Goal: Task Accomplishment & Management: Complete application form

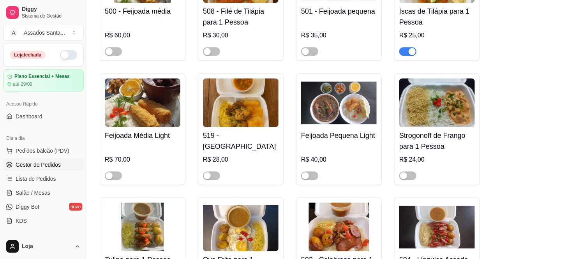
click at [48, 166] on span "Gestor de Pedidos" at bounding box center [38, 165] width 45 height 8
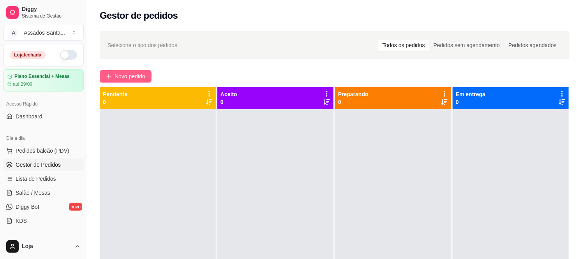
click at [125, 72] on span "Novo pedido" at bounding box center [130, 76] width 31 height 9
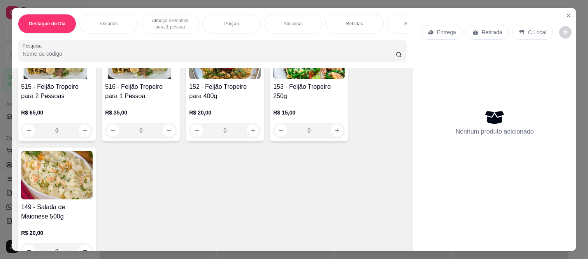
scroll to position [173, 0]
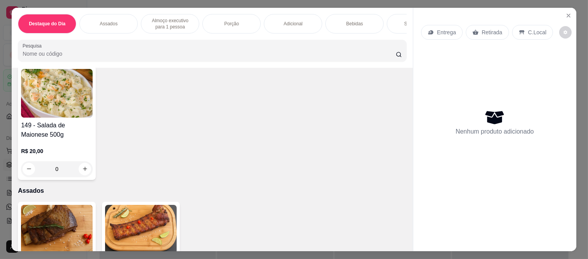
click at [430, 29] on icon at bounding box center [431, 32] width 6 height 6
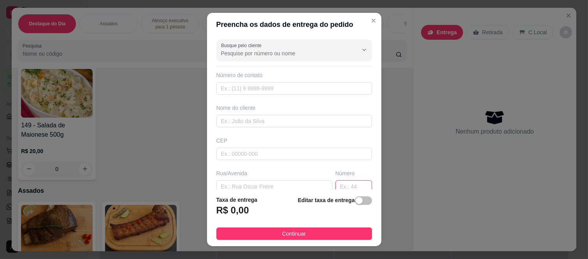
click at [336, 183] on input "text" at bounding box center [354, 186] width 37 height 12
type input "233"
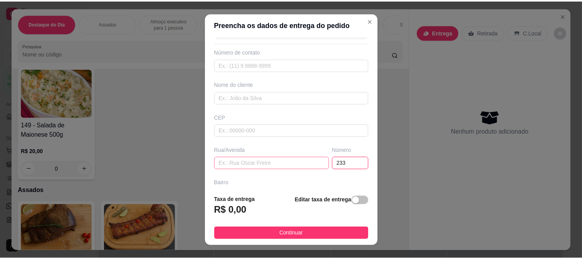
scroll to position [44, 0]
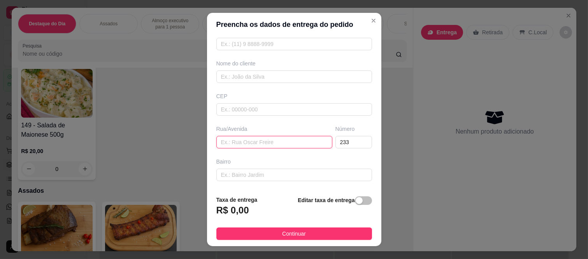
click at [242, 146] on input "text" at bounding box center [275, 142] width 116 height 12
paste input "08260-270"
type input "08260-270"
click at [263, 170] on input "text" at bounding box center [295, 175] width 156 height 12
click at [262, 141] on input "08260-270" at bounding box center [275, 142] width 116 height 12
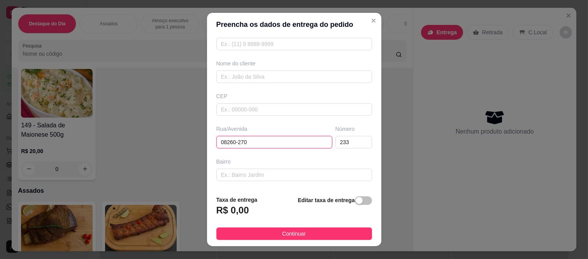
click at [256, 143] on input "08260-270" at bounding box center [275, 142] width 116 height 12
drag, startPoint x: 256, startPoint y: 143, endPoint x: 200, endPoint y: 143, distance: 55.7
click at [200, 143] on div "Preencha os dados de entrega do pedido Busque pelo cliente Número de contato No…" at bounding box center [294, 129] width 588 height 259
click at [242, 113] on input "text" at bounding box center [295, 109] width 156 height 12
paste input "08260270"
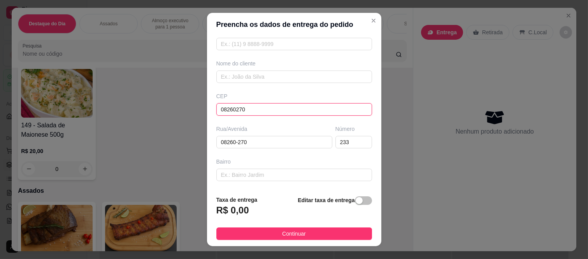
type input "08260270"
type input "Rua [PERSON_NAME]"
type input "[GEOGRAPHIC_DATA] ([GEOGRAPHIC_DATA])"
type input "[GEOGRAPHIC_DATA]"
type input "08260270"
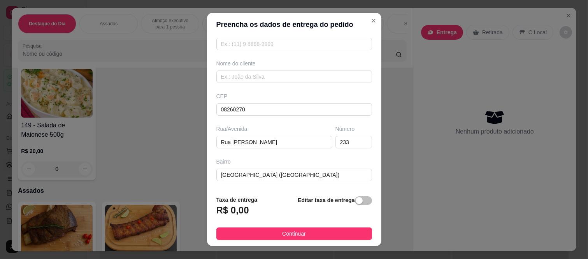
drag, startPoint x: 259, startPoint y: 149, endPoint x: 258, endPoint y: 145, distance: 4.0
click at [259, 148] on div "Busque pelo cliente Número de contato Nome do cliente CEP 08260270 Rua/[STREET_…" at bounding box center [294, 112] width 174 height 153
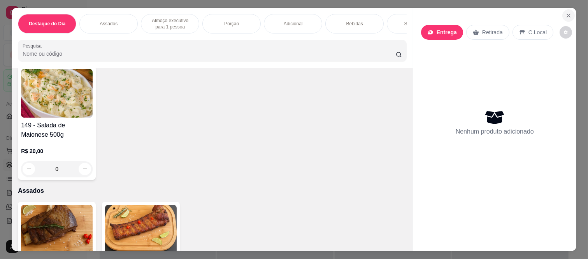
click at [563, 11] on button "Close" at bounding box center [569, 15] width 12 height 12
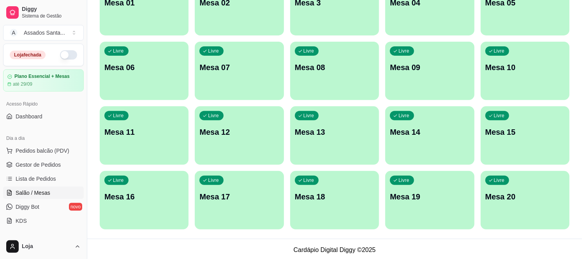
scroll to position [109, 0]
